Goal: Task Accomplishment & Management: Use online tool/utility

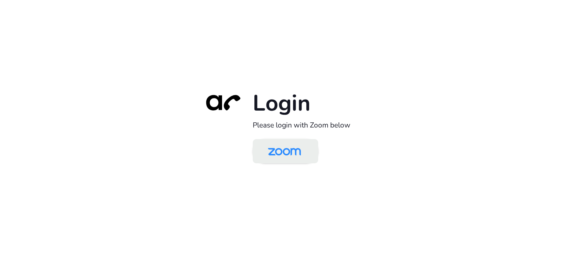
click at [297, 155] on img at bounding box center [285, 152] width 48 height 22
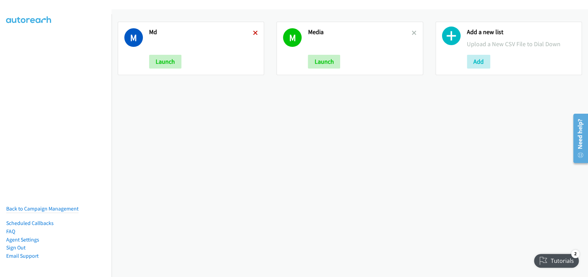
click at [253, 33] on icon at bounding box center [255, 33] width 5 height 5
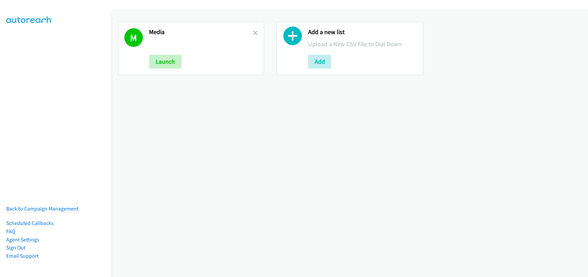
click at [253, 33] on icon at bounding box center [255, 33] width 5 height 5
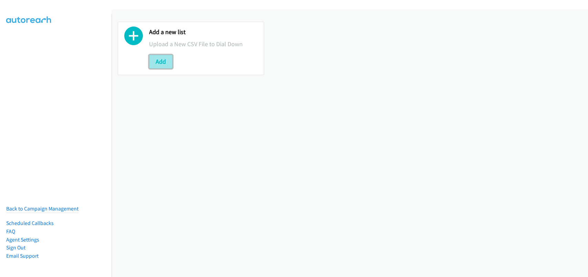
click at [166, 62] on button "Add" at bounding box center [160, 62] width 23 height 14
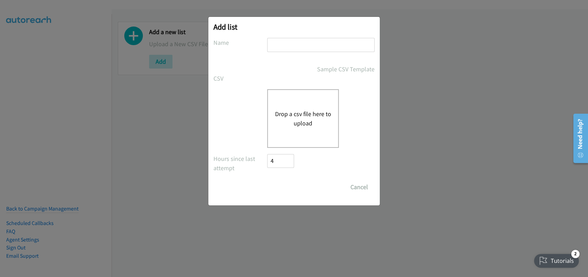
click at [312, 129] on div "Drop a csv file here to upload" at bounding box center [303, 118] width 72 height 59
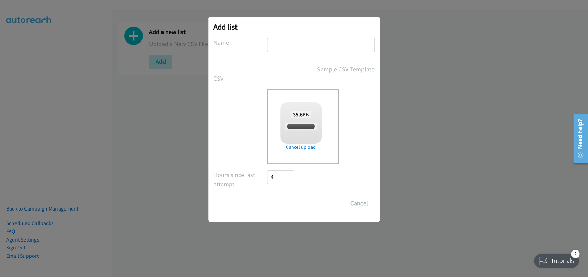
checkbox input "true"
click at [285, 47] on input "text" at bounding box center [320, 45] width 107 height 14
type input "G"
type input "Fuji"
click at [277, 206] on input "Save List" at bounding box center [285, 203] width 36 height 14
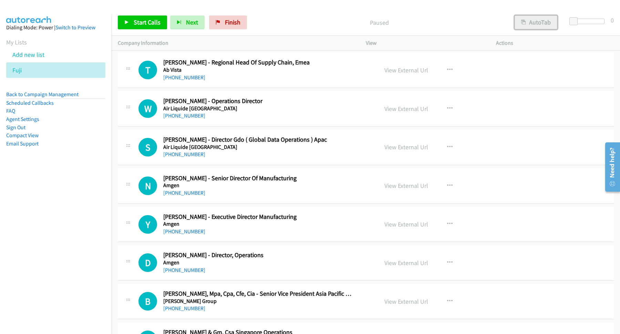
click at [537, 28] on button "AutoTab" at bounding box center [536, 22] width 43 height 14
click at [155, 19] on span "Start Calls" at bounding box center [147, 22] width 27 height 8
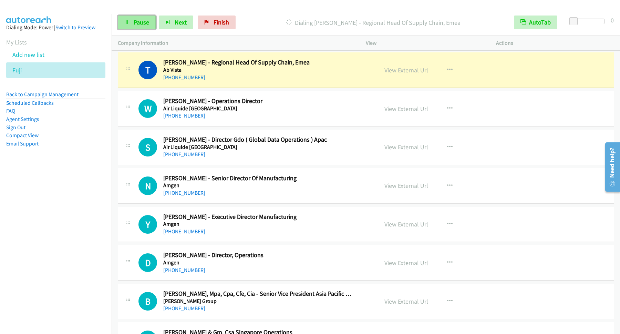
click at [133, 22] on link "Pause" at bounding box center [137, 22] width 38 height 14
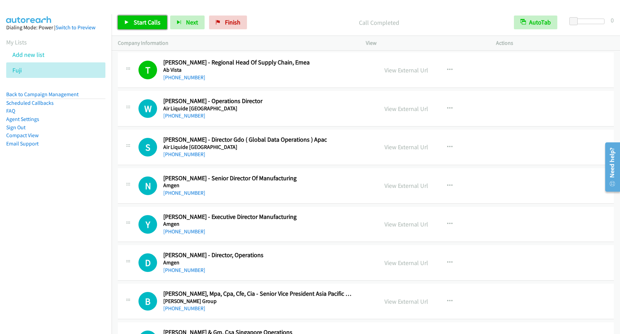
click at [154, 23] on span "Start Calls" at bounding box center [147, 22] width 27 height 8
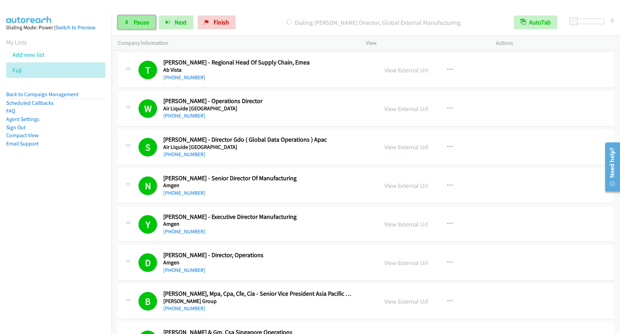
click at [138, 18] on link "Pause" at bounding box center [137, 22] width 38 height 14
click at [140, 22] on span "Start Calls" at bounding box center [147, 22] width 27 height 8
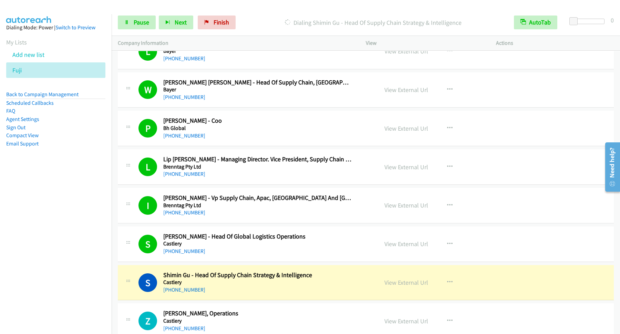
scroll to position [651, 0]
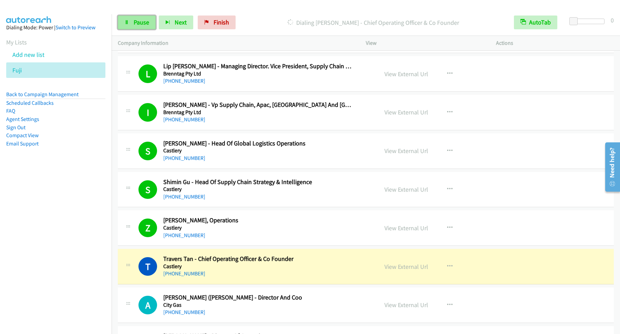
click at [139, 29] on link "Pause" at bounding box center [137, 22] width 38 height 14
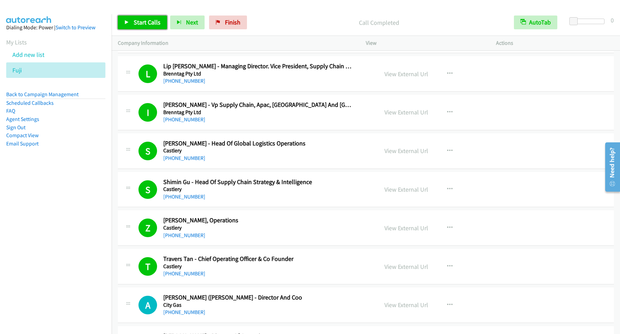
click at [143, 25] on span "Start Calls" at bounding box center [147, 22] width 27 height 8
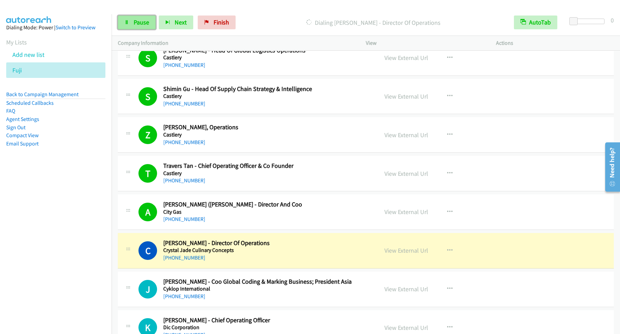
click at [143, 22] on span "Pause" at bounding box center [141, 22] width 15 height 8
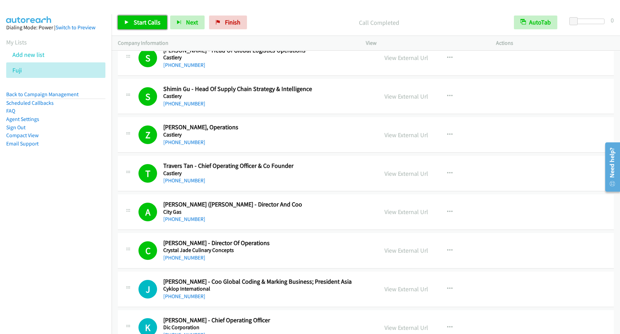
click at [138, 20] on span "Start Calls" at bounding box center [147, 22] width 27 height 8
click at [136, 23] on span "Pause" at bounding box center [141, 22] width 15 height 8
click at [134, 18] on link "Start Calls" at bounding box center [142, 22] width 49 height 14
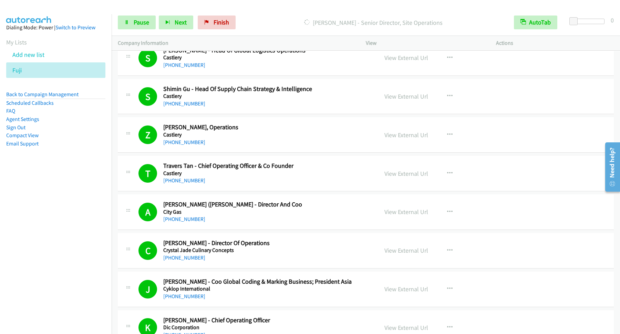
click at [282, 22] on p "Dialing Nee Ping Tan - Senior Director, Site Operations" at bounding box center [373, 22] width 257 height 9
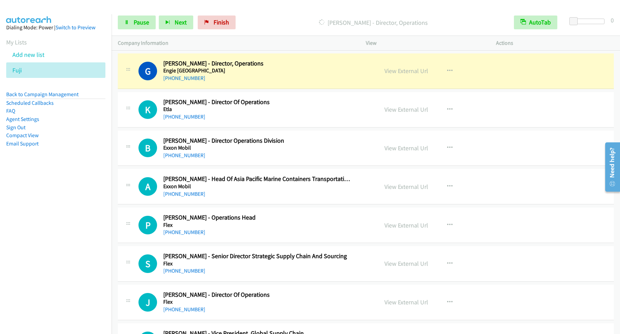
scroll to position [1023, 0]
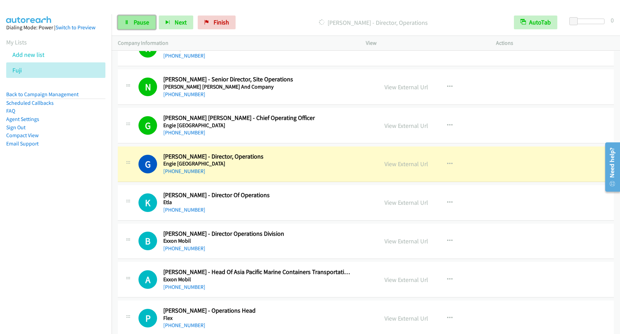
click at [131, 24] on link "Pause" at bounding box center [137, 22] width 38 height 14
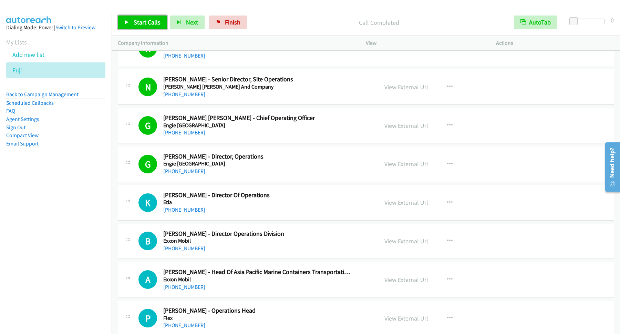
click at [149, 21] on span "Start Calls" at bounding box center [147, 22] width 27 height 8
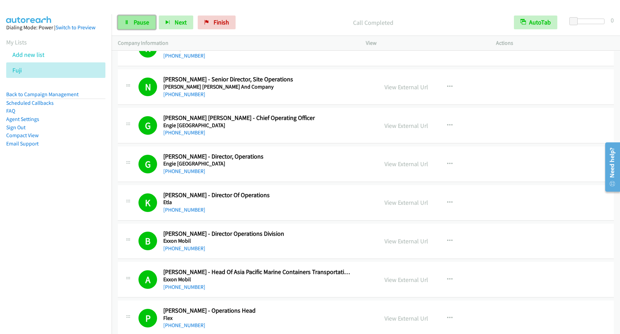
click at [142, 22] on span "Pause" at bounding box center [141, 22] width 15 height 8
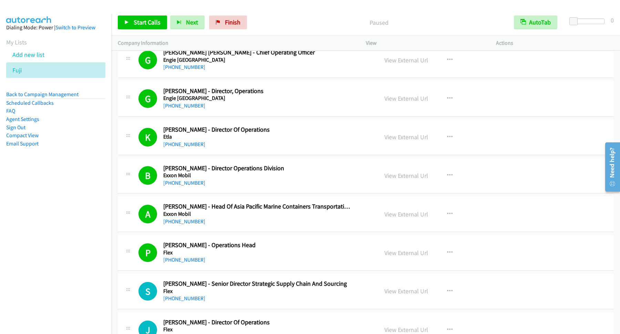
scroll to position [1116, 0]
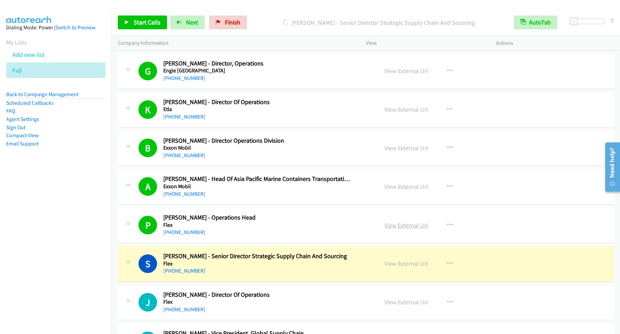
drag, startPoint x: 406, startPoint y: 227, endPoint x: 410, endPoint y: 227, distance: 4.1
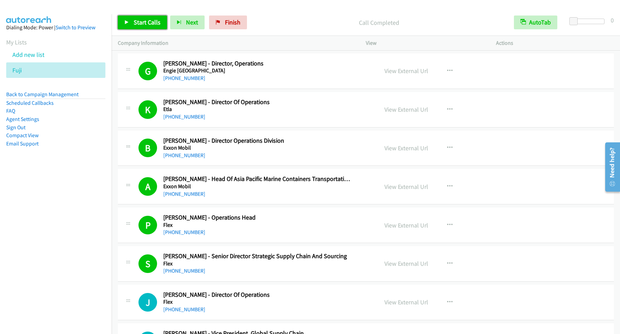
click at [148, 22] on span "Start Calls" at bounding box center [147, 22] width 27 height 8
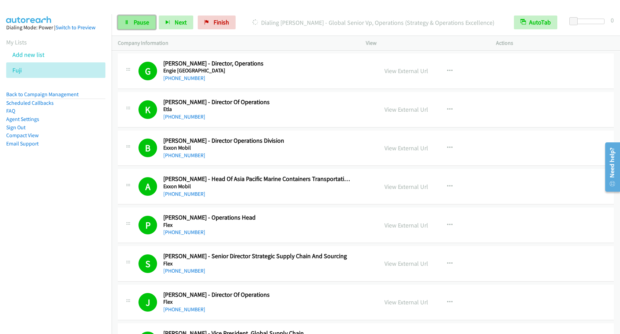
click at [139, 23] on span "Pause" at bounding box center [141, 22] width 15 height 8
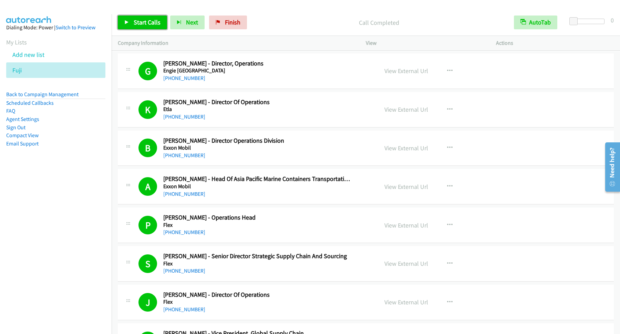
click at [142, 25] on span "Start Calls" at bounding box center [147, 22] width 27 height 8
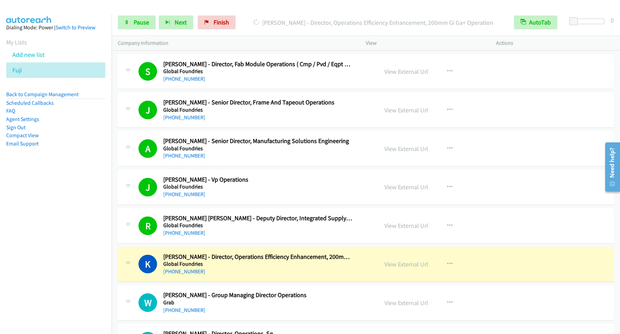
scroll to position [1674, 0]
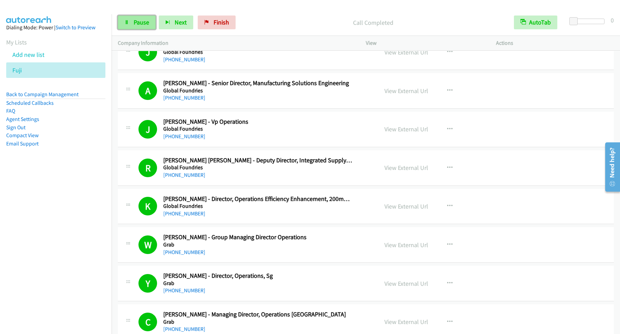
click at [149, 19] on span "Pause" at bounding box center [141, 22] width 15 height 8
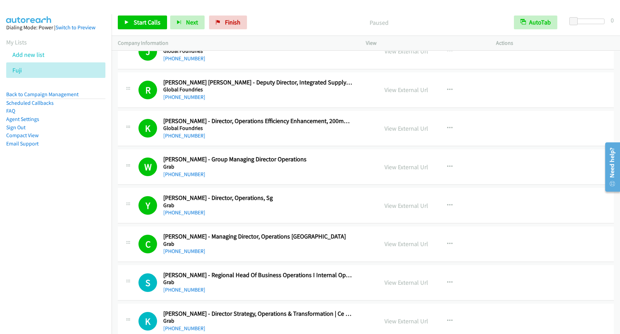
scroll to position [1860, 0]
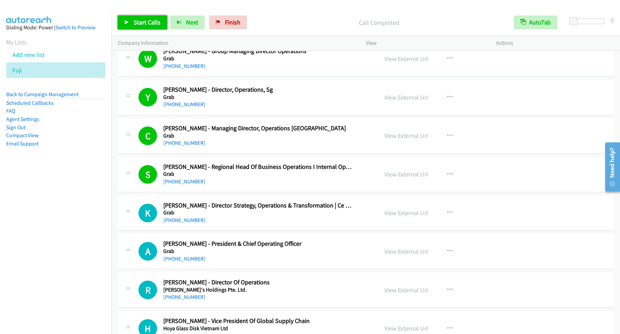
click at [160, 23] on span "Start Calls" at bounding box center [147, 22] width 27 height 8
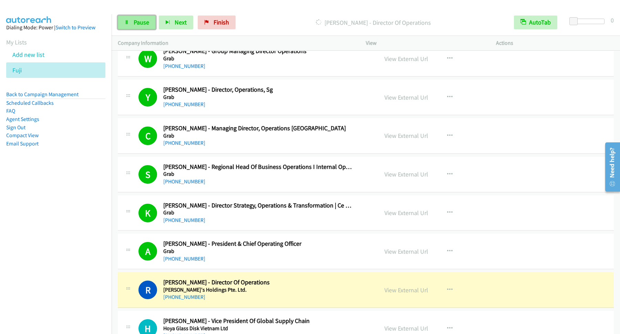
click at [141, 28] on link "Pause" at bounding box center [137, 22] width 38 height 14
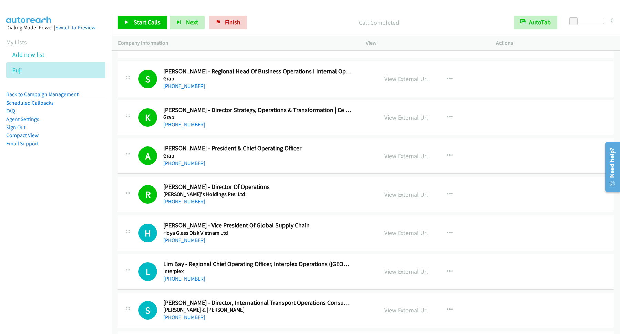
scroll to position [2046, 0]
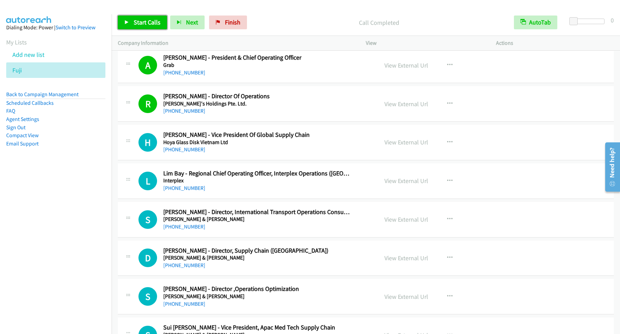
click at [152, 24] on span "Start Calls" at bounding box center [147, 22] width 27 height 8
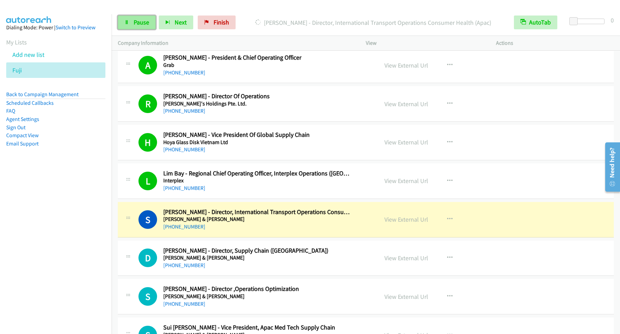
click at [146, 29] on link "Pause" at bounding box center [137, 22] width 38 height 14
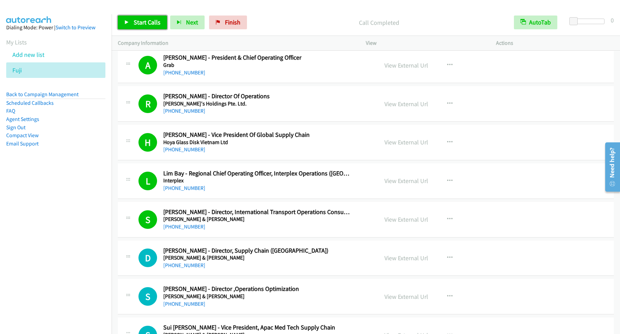
click at [145, 21] on span "Start Calls" at bounding box center [147, 22] width 27 height 8
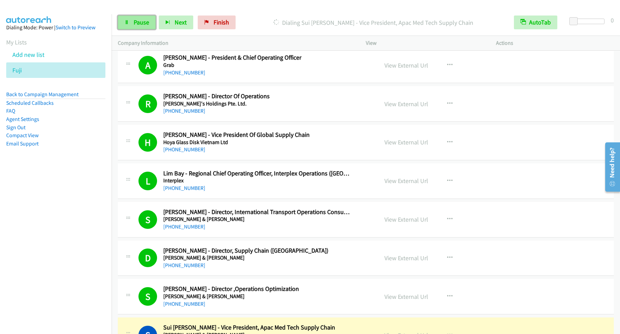
click at [136, 24] on span "Pause" at bounding box center [141, 22] width 15 height 8
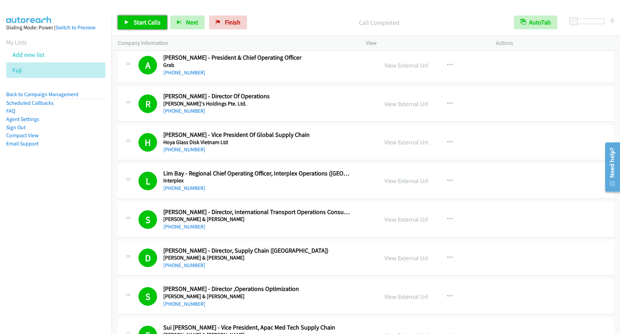
click at [146, 26] on span "Start Calls" at bounding box center [147, 22] width 27 height 8
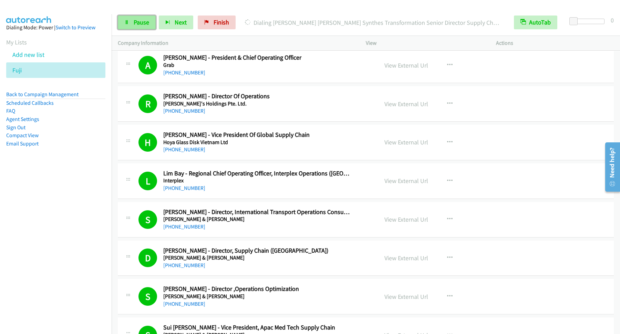
click at [146, 21] on span "Pause" at bounding box center [141, 22] width 15 height 8
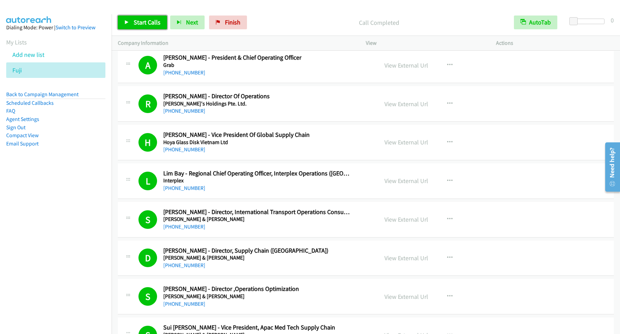
click at [148, 20] on span "Start Calls" at bounding box center [147, 22] width 27 height 8
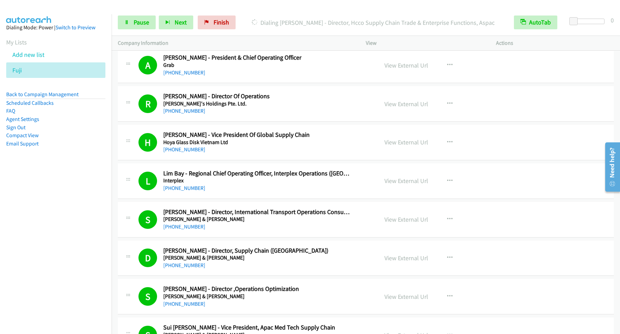
click at [51, 231] on nav "Dialing Mode: Power | Switch to Preview My Lists Add new list Fuji Back to Camp…" at bounding box center [56, 181] width 112 height 334
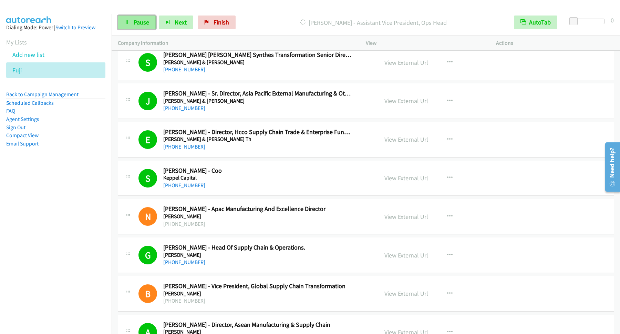
click at [143, 25] on span "Pause" at bounding box center [141, 22] width 15 height 8
click at [144, 24] on span "Start Calls" at bounding box center [147, 22] width 27 height 8
click at [142, 22] on span "Pause" at bounding box center [141, 22] width 15 height 8
click at [159, 22] on span "Start Calls" at bounding box center [147, 22] width 27 height 8
click at [136, 22] on span "Pause" at bounding box center [141, 22] width 15 height 8
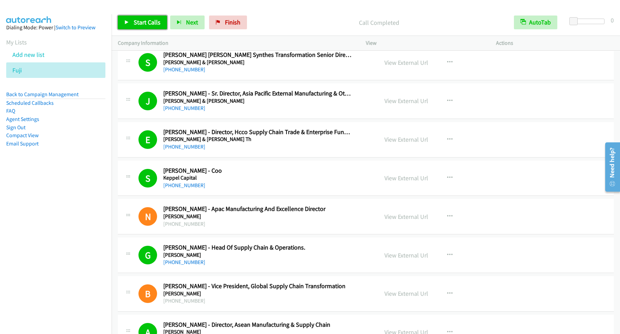
click at [148, 23] on span "Start Calls" at bounding box center [147, 22] width 27 height 8
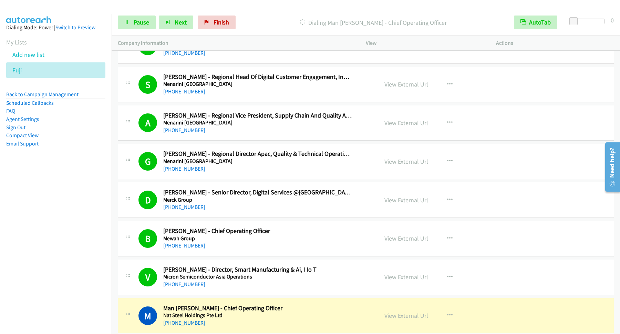
scroll to position [3068, 0]
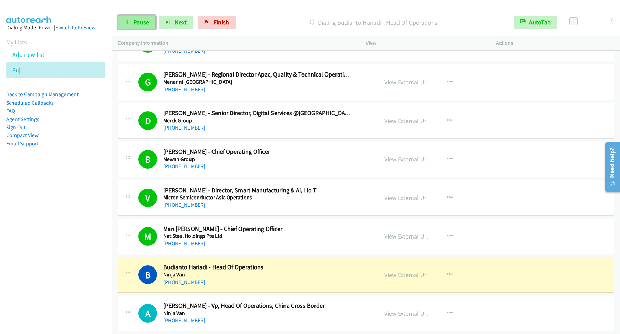
click at [149, 22] on span "Pause" at bounding box center [141, 22] width 15 height 8
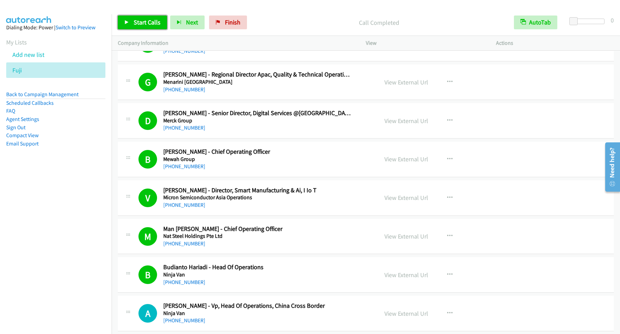
click at [157, 24] on span "Start Calls" at bounding box center [147, 22] width 27 height 8
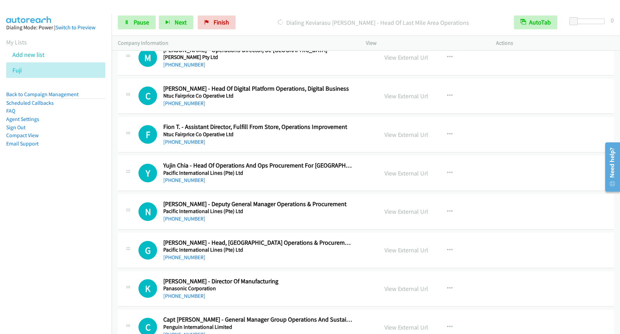
scroll to position [3440, 0]
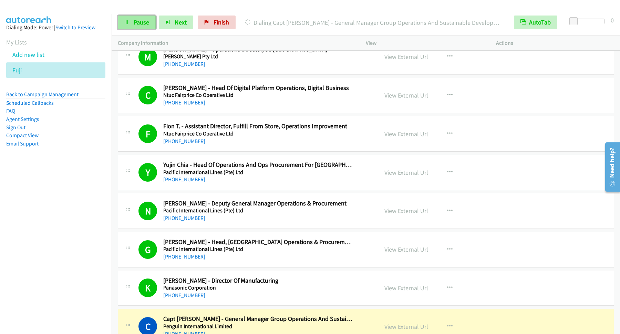
click at [139, 29] on link "Pause" at bounding box center [137, 22] width 38 height 14
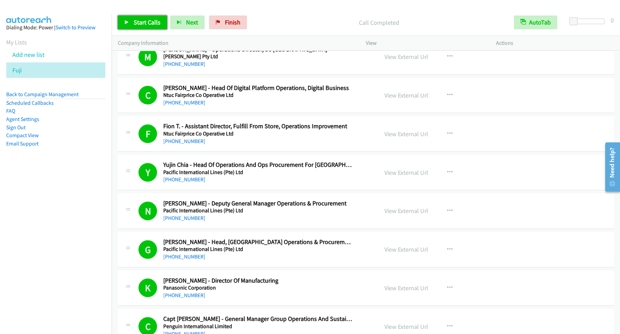
click at [153, 21] on span "Start Calls" at bounding box center [147, 22] width 27 height 8
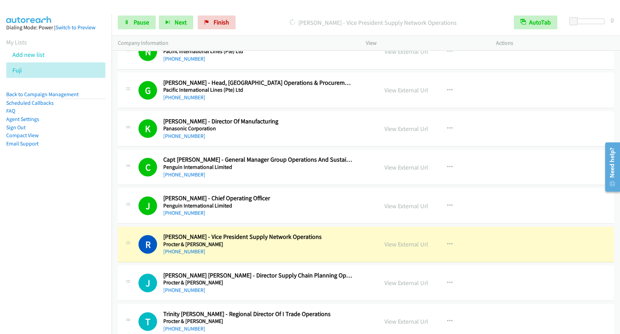
scroll to position [3626, 0]
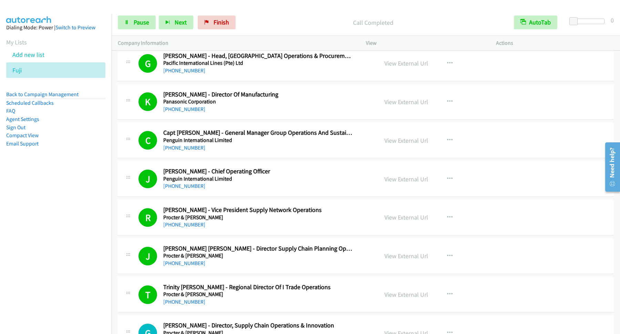
click at [117, 19] on div "Start Calls Pause Next Finish Call Completed AutoTab AutoTab 0" at bounding box center [366, 22] width 508 height 27
drag, startPoint x: 124, startPoint y: 20, endPoint x: 128, endPoint y: 20, distance: 4.8
click at [124, 20] on link "Pause" at bounding box center [137, 22] width 38 height 14
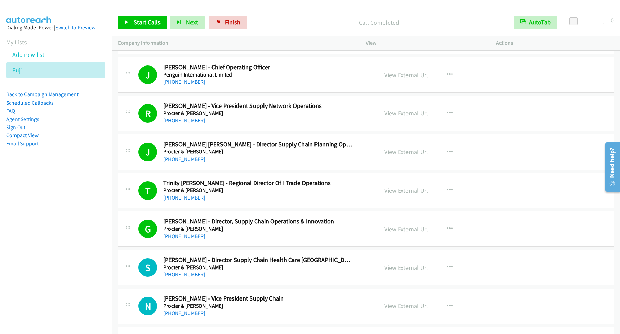
scroll to position [3905, 0]
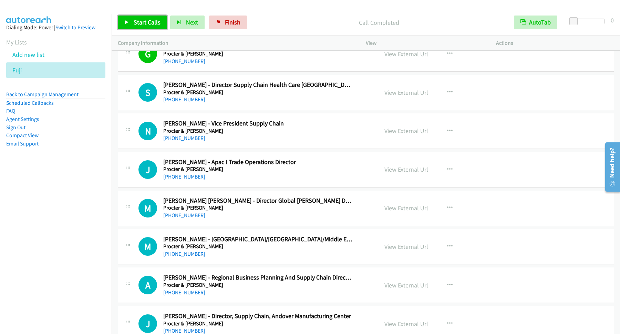
click at [154, 25] on span "Start Calls" at bounding box center [147, 22] width 27 height 8
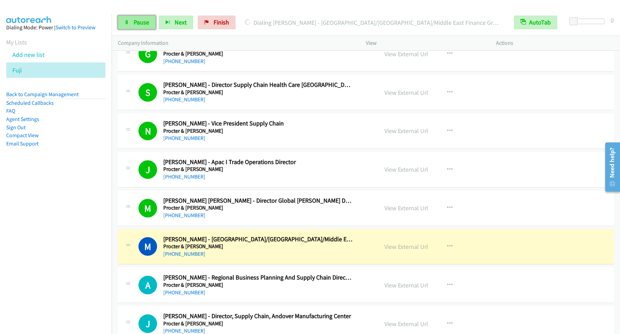
click at [133, 22] on link "Pause" at bounding box center [137, 22] width 38 height 14
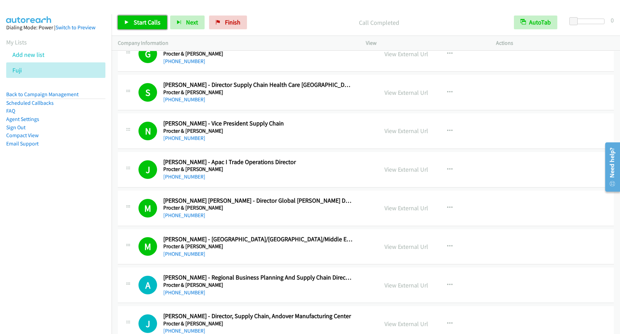
click at [163, 21] on link "Start Calls" at bounding box center [142, 22] width 49 height 14
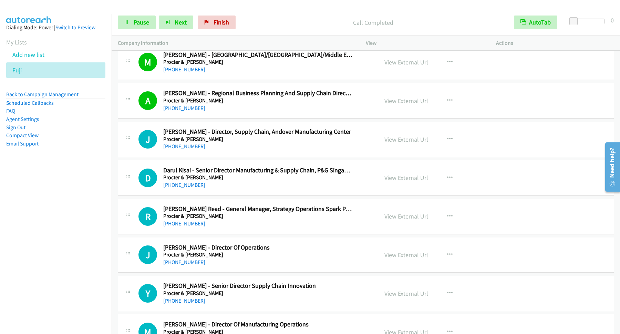
scroll to position [4091, 0]
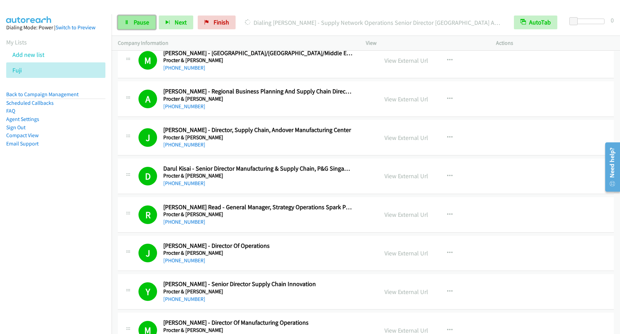
click at [137, 25] on span "Pause" at bounding box center [141, 22] width 15 height 8
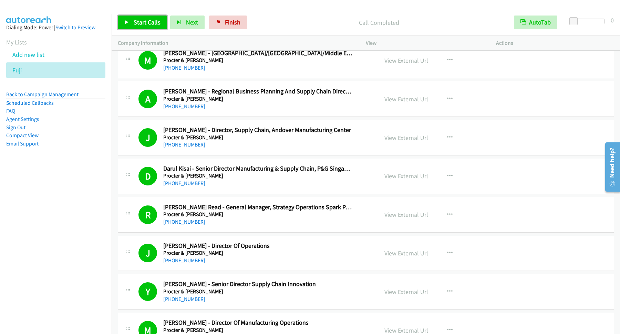
click at [147, 24] on span "Start Calls" at bounding box center [147, 22] width 27 height 8
click at [134, 24] on span "Pause" at bounding box center [141, 22] width 15 height 8
click at [140, 25] on span "Start Calls" at bounding box center [147, 22] width 27 height 8
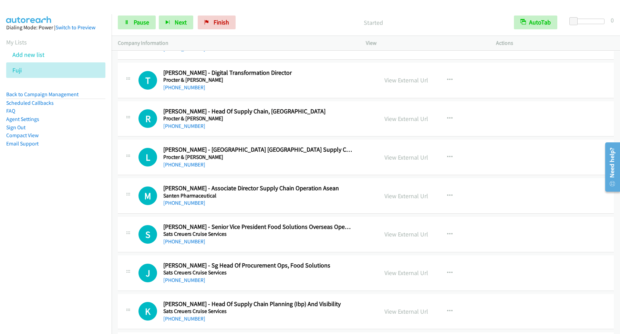
scroll to position [4556, 0]
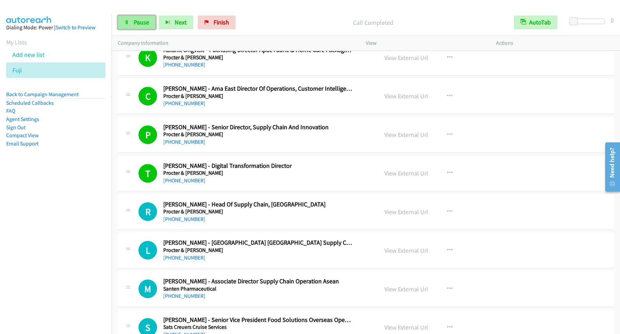
click at [151, 25] on link "Pause" at bounding box center [137, 22] width 38 height 14
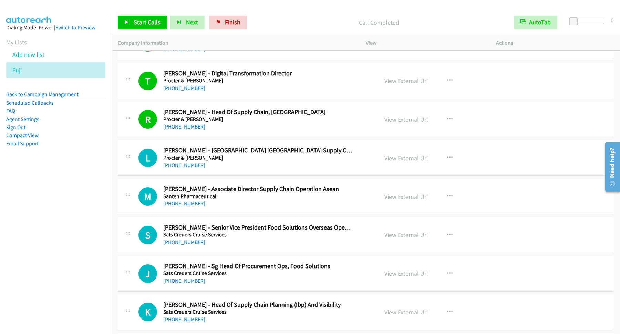
scroll to position [4649, 0]
click at [141, 25] on span "Start Calls" at bounding box center [147, 22] width 27 height 8
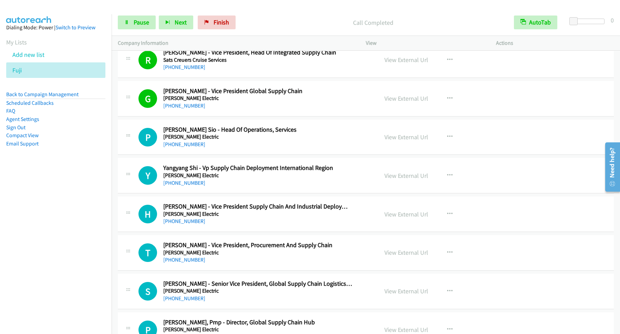
scroll to position [5021, 0]
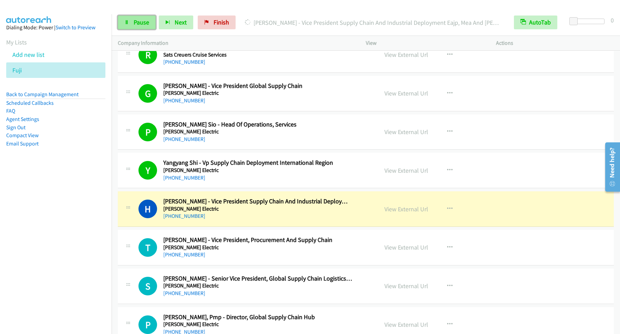
click at [141, 18] on link "Pause" at bounding box center [137, 22] width 38 height 14
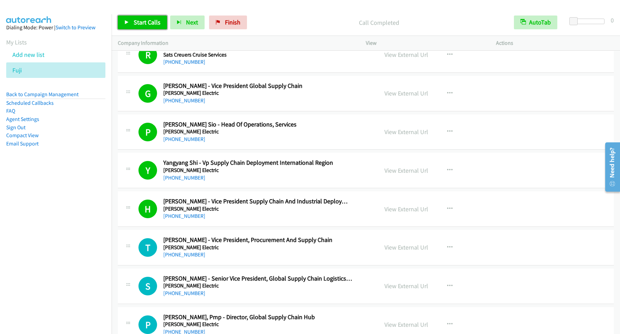
click at [142, 24] on span "Start Calls" at bounding box center [147, 22] width 27 height 8
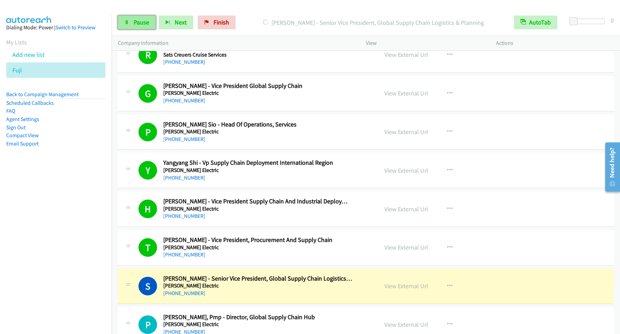
click at [138, 25] on span "Pause" at bounding box center [141, 22] width 15 height 8
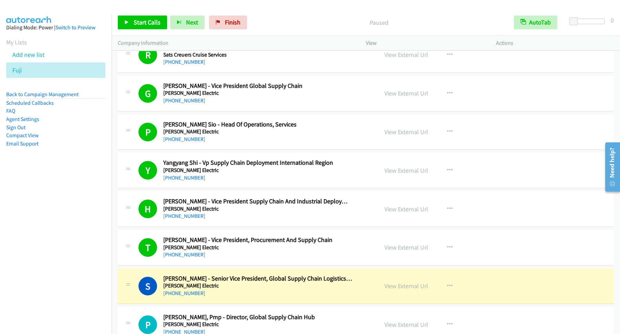
scroll to position [5114, 0]
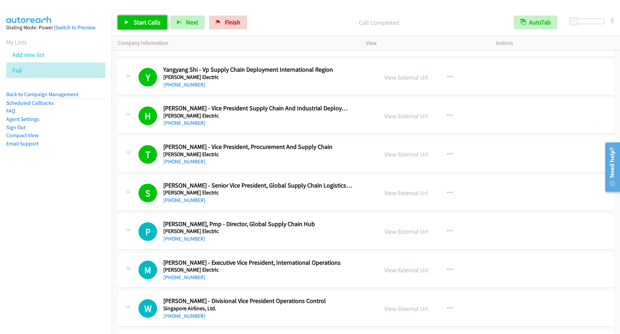
click at [149, 18] on link "Start Calls" at bounding box center [142, 22] width 49 height 14
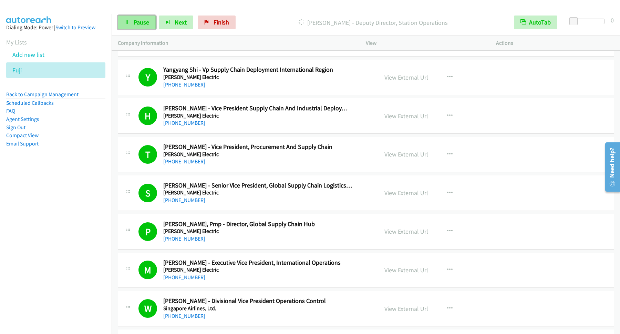
click at [137, 23] on span "Pause" at bounding box center [141, 22] width 15 height 8
click at [136, 20] on span "Start Calls" at bounding box center [147, 22] width 27 height 8
click at [158, 25] on div "Start Calls Pause Next Finish" at bounding box center [178, 22] width 121 height 14
click at [153, 24] on link "Pause" at bounding box center [137, 22] width 38 height 14
click at [154, 24] on span "Start Calls" at bounding box center [147, 22] width 27 height 8
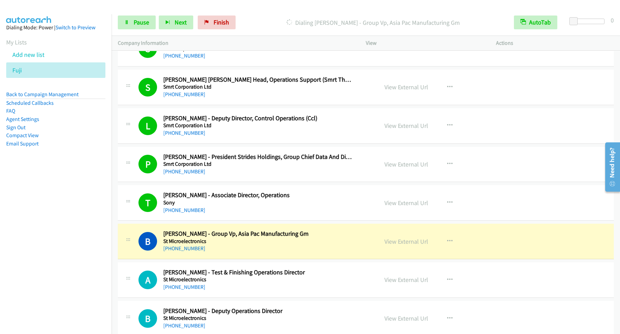
scroll to position [5858, 0]
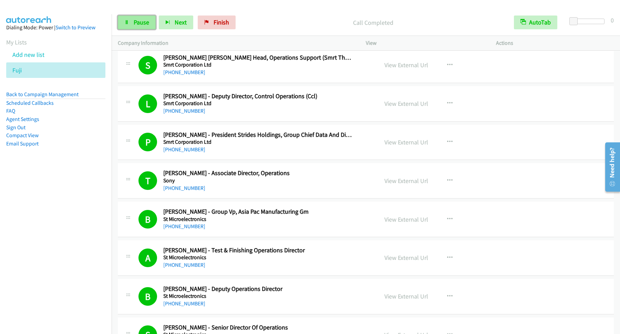
click at [132, 20] on link "Pause" at bounding box center [137, 22] width 38 height 14
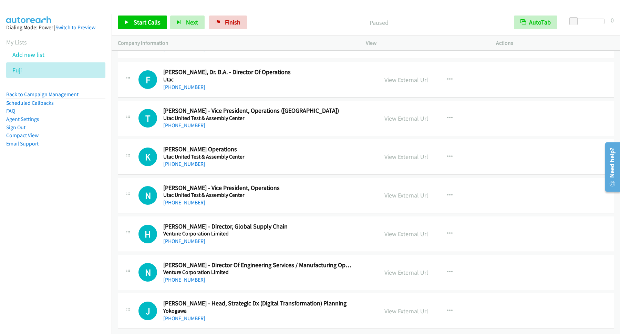
scroll to position [6084, 0]
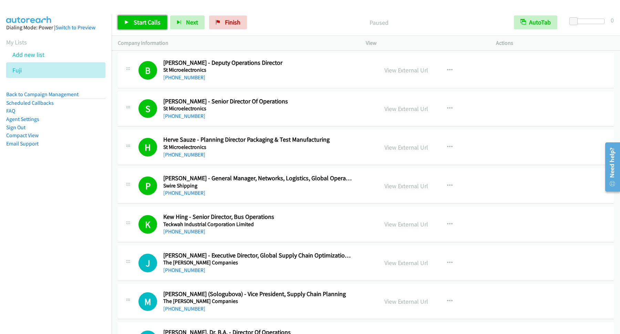
drag, startPoint x: 136, startPoint y: 25, endPoint x: 104, endPoint y: 33, distance: 32.2
click at [136, 25] on span "Start Calls" at bounding box center [147, 22] width 27 height 8
click at [136, 25] on span "Pause" at bounding box center [141, 22] width 15 height 8
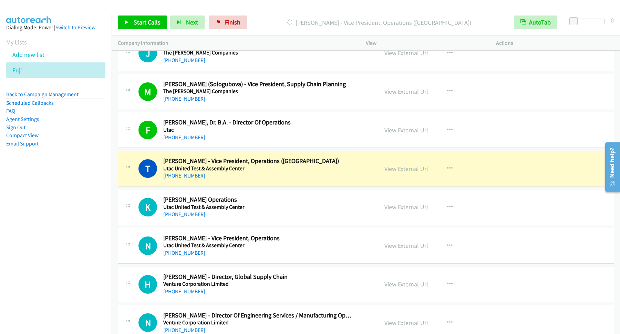
scroll to position [6363, 0]
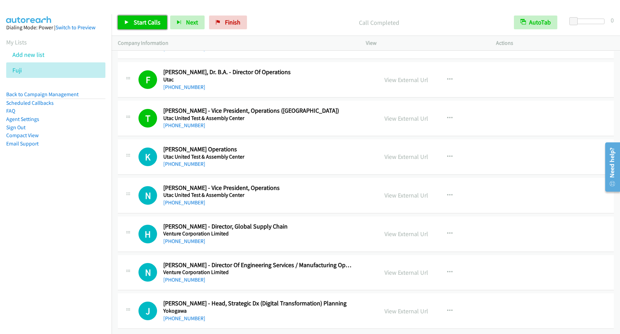
click at [153, 24] on span "Start Calls" at bounding box center [147, 22] width 27 height 8
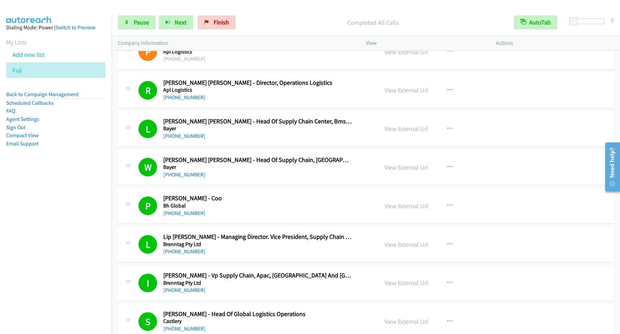
scroll to position [0, 0]
